Goal: Transaction & Acquisition: Subscribe to service/newsletter

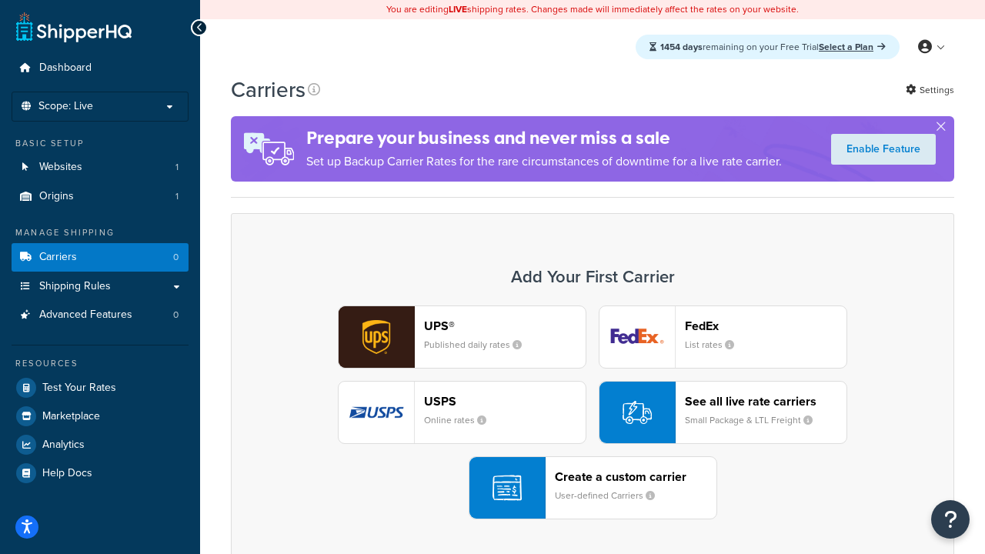
click at [593, 413] on div "UPS® Published daily rates FedEx List rates USPS Online rates See all live rate…" at bounding box center [592, 413] width 691 height 214
click at [766, 326] on header "FedEx" at bounding box center [766, 326] width 162 height 15
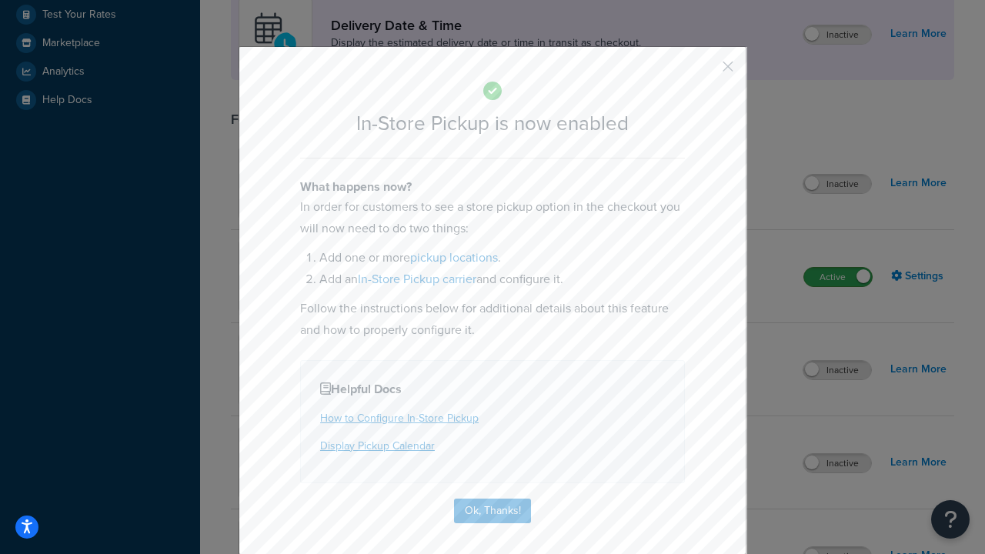
scroll to position [432, 0]
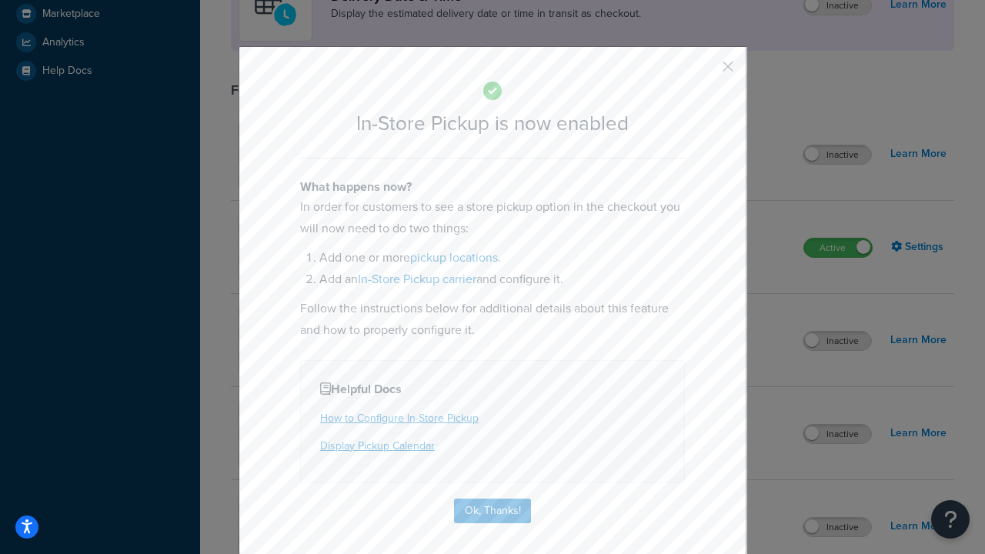
click at [705, 72] on button "button" at bounding box center [705, 72] width 4 height 4
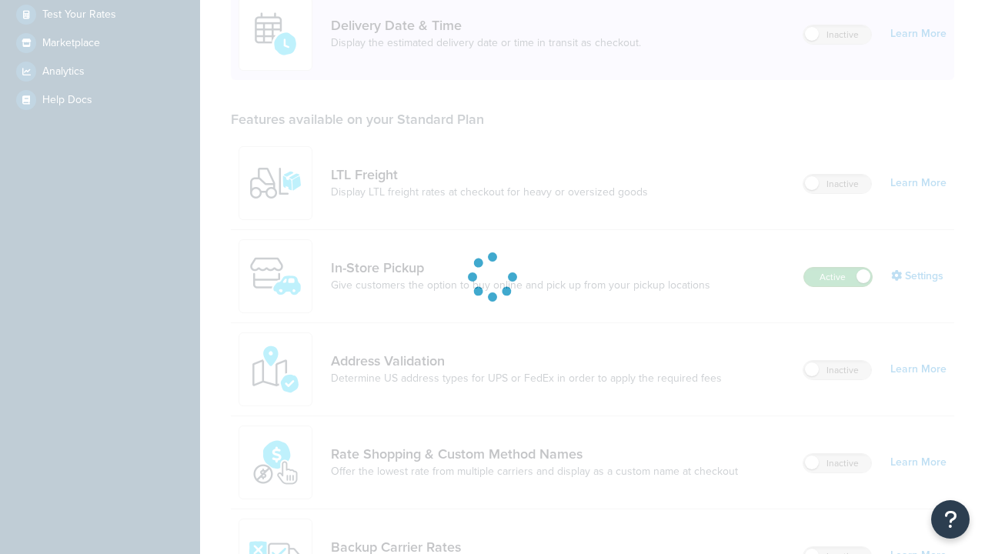
click at [838, 268] on label "Active" at bounding box center [838, 277] width 68 height 18
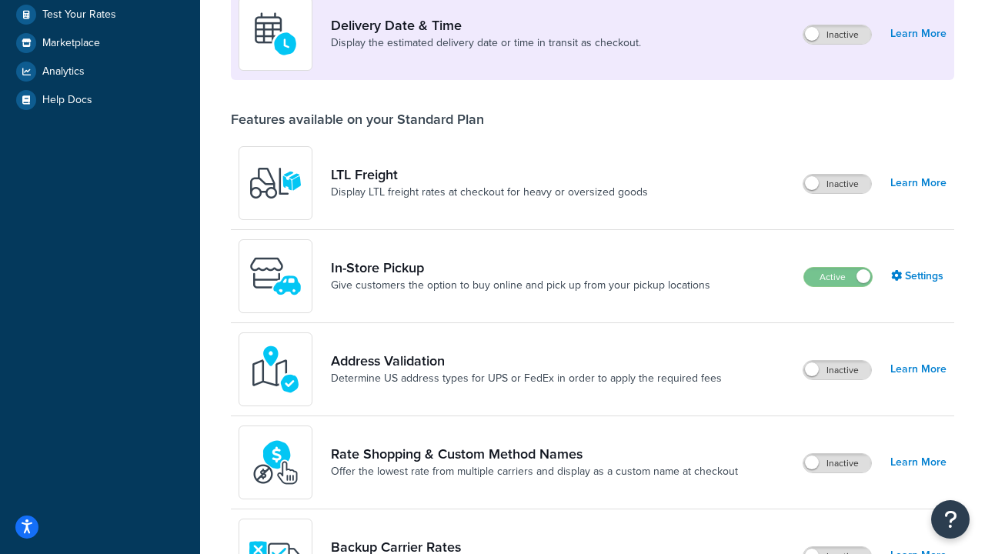
scroll to position [670, 0]
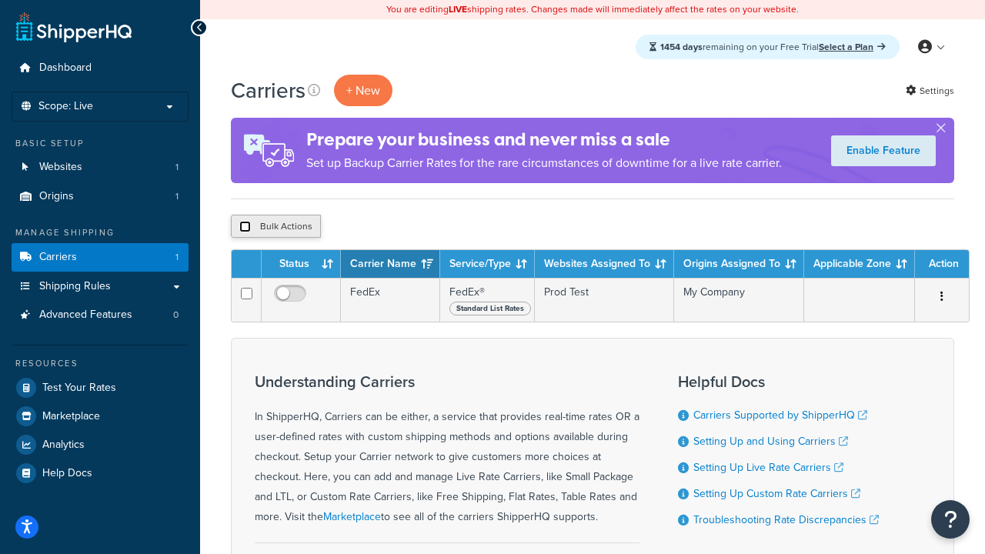
click at [245, 227] on input "checkbox" at bounding box center [245, 227] width 12 height 12
checkbox input "true"
click at [414, 227] on button "Delete" at bounding box center [410, 226] width 53 height 23
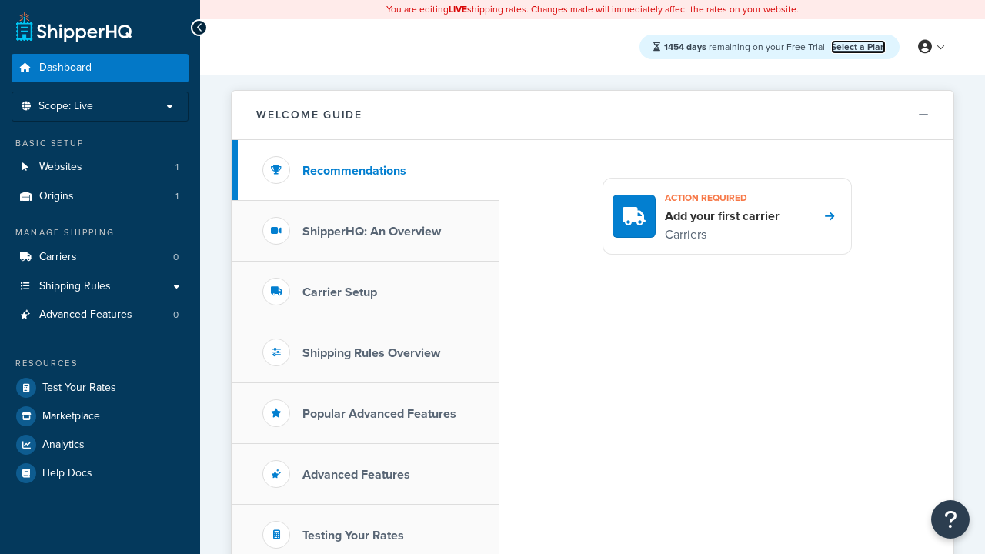
click at [858, 46] on link "Select a Plan" at bounding box center [858, 47] width 55 height 14
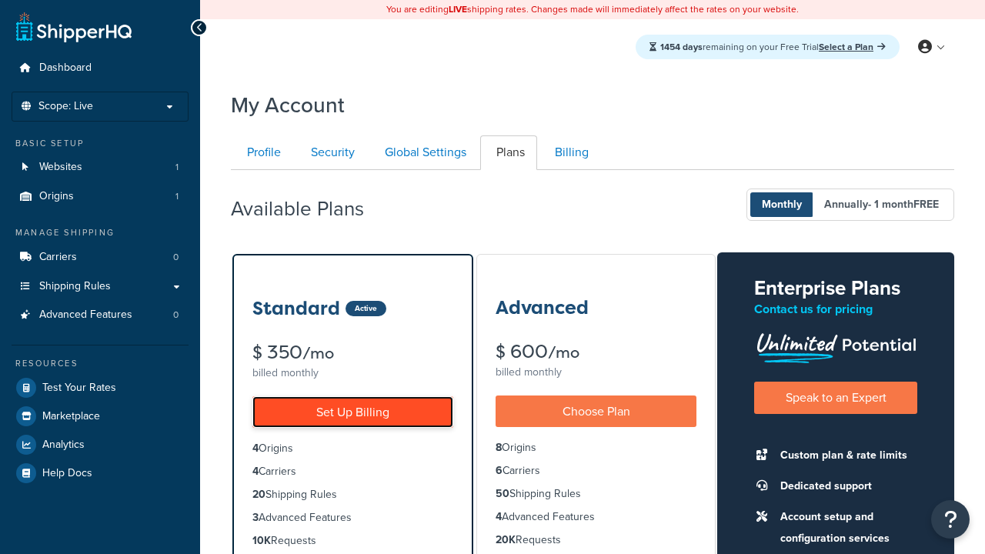
click at [353, 412] on link "Set Up Billing" at bounding box center [352, 412] width 201 height 32
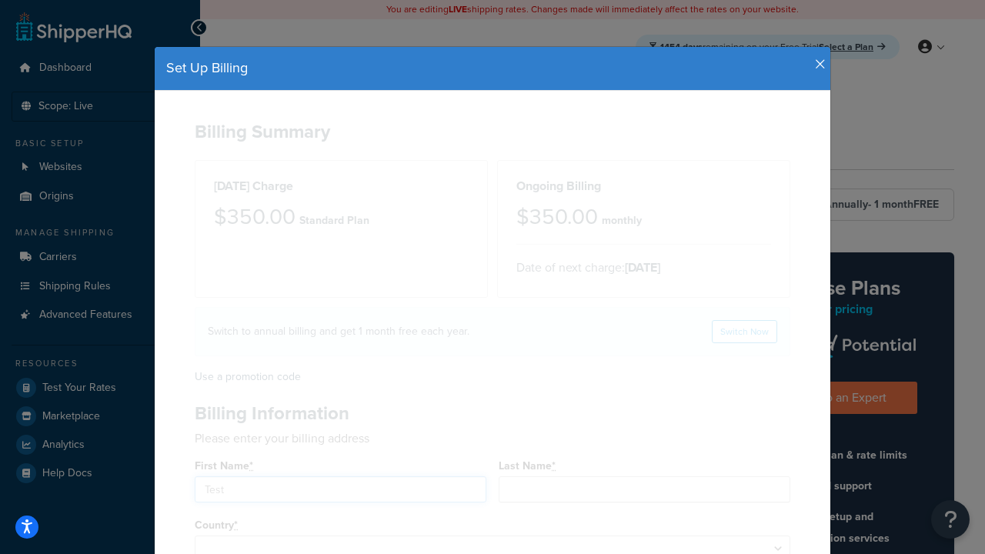
type input "Test"
type input "2209 Four Waters Loop"
type input "Georgetown"
type input "78628"
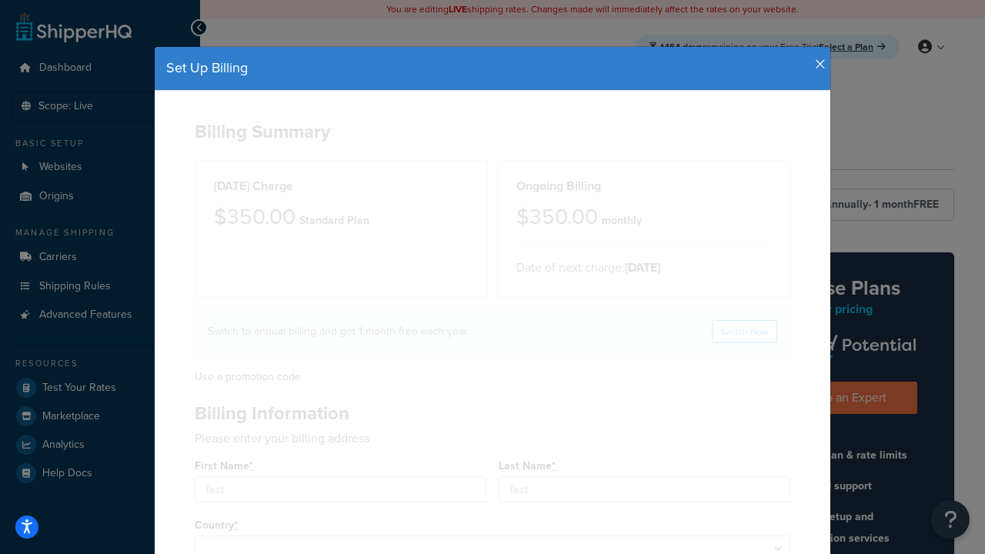
select select "1000"
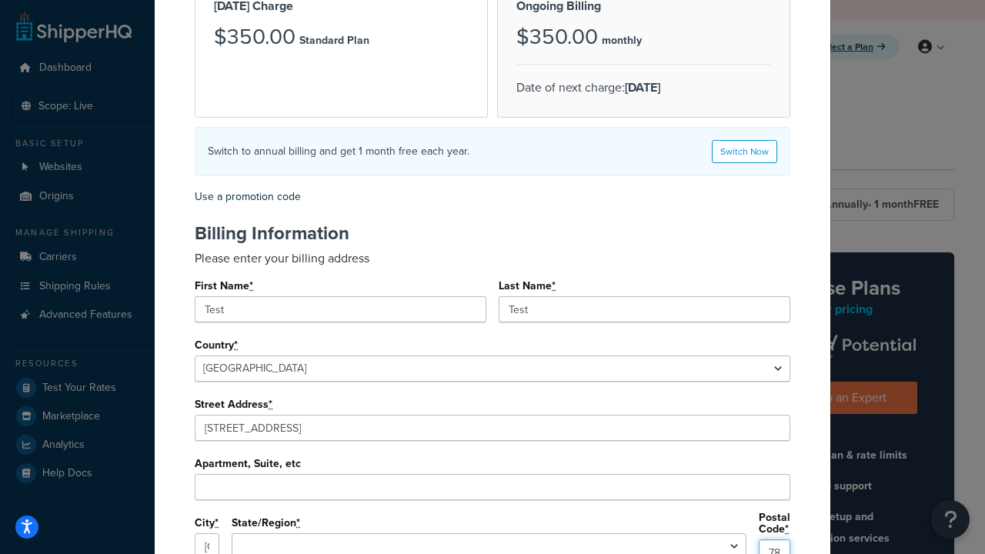
select select "TX"
type input "78628"
